Goal: Information Seeking & Learning: Understand process/instructions

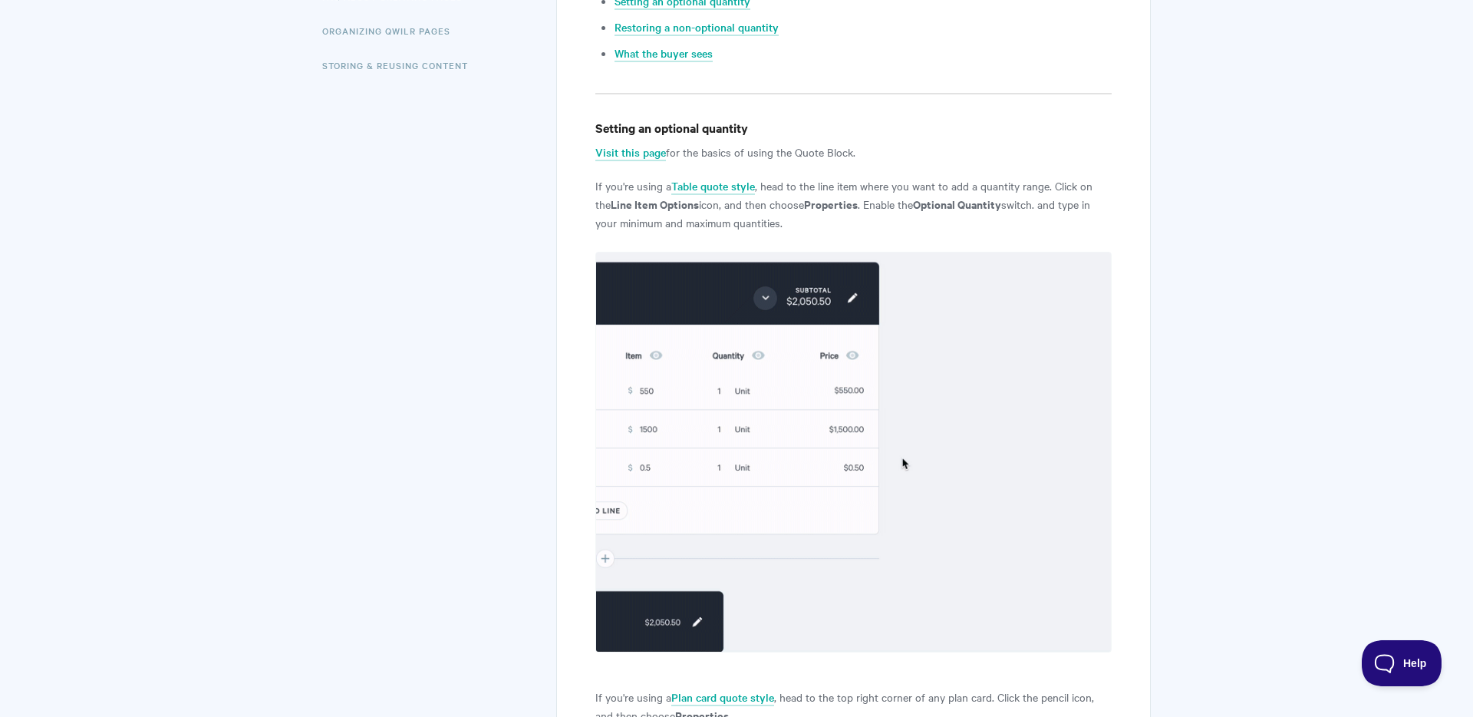
scroll to position [536, 0]
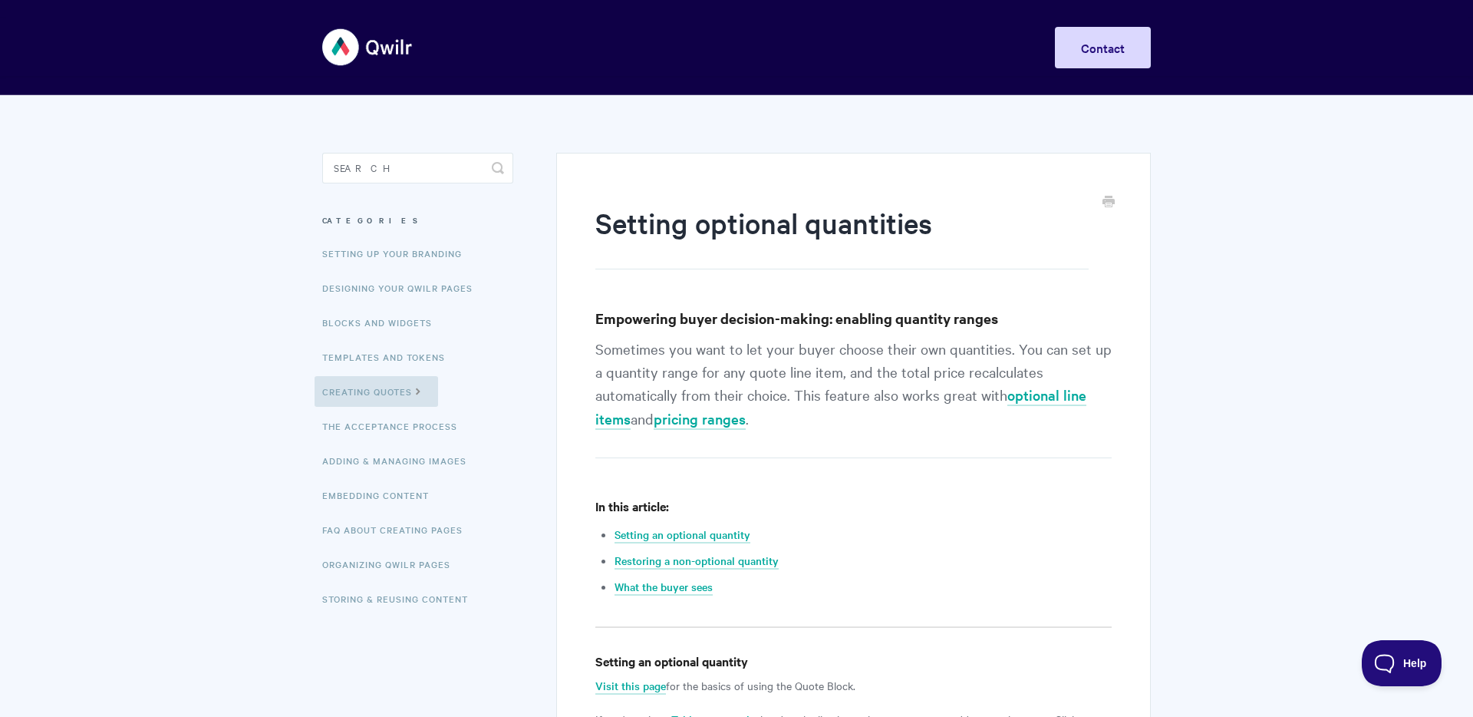
click at [399, 44] on img at bounding box center [367, 47] width 91 height 58
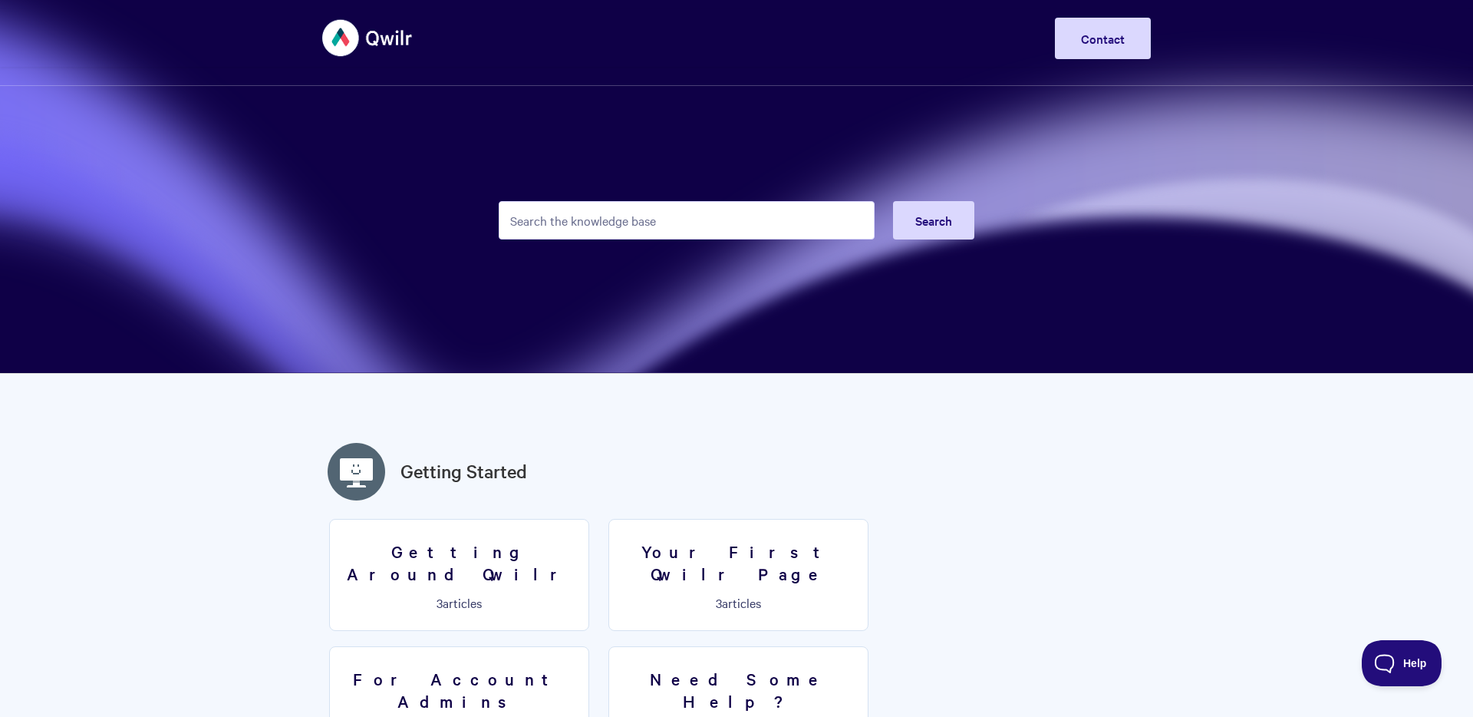
click at [345, 22] on img at bounding box center [367, 38] width 91 height 58
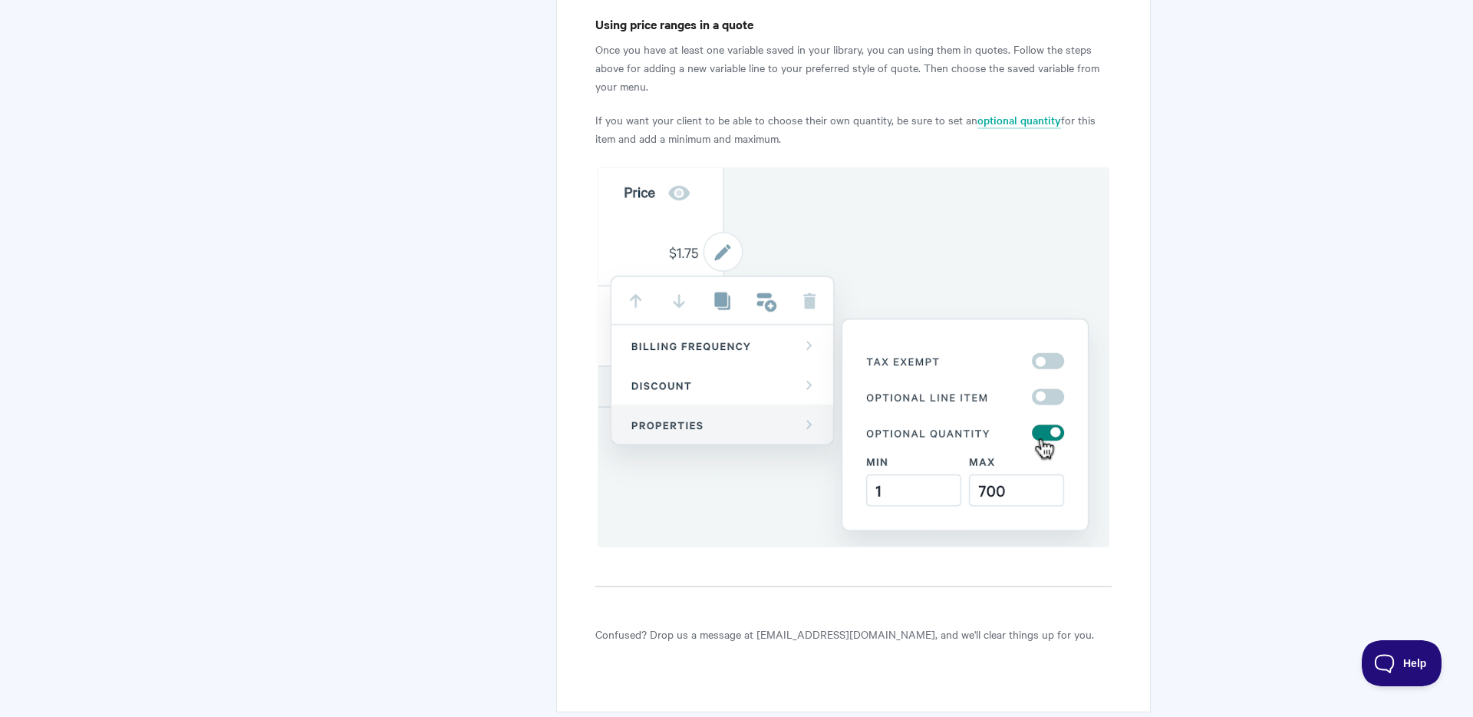
scroll to position [4492, 0]
